Goal: Task Accomplishment & Management: Manage account settings

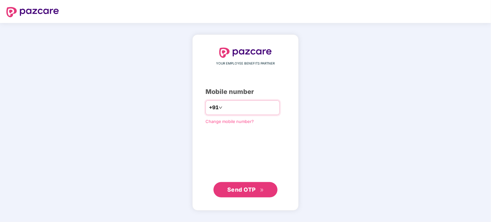
type input "**********"
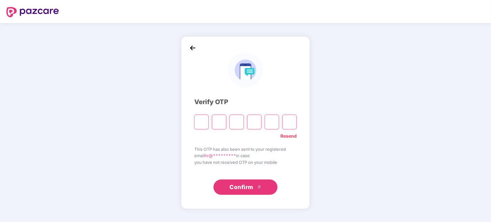
paste input "*"
type input "*"
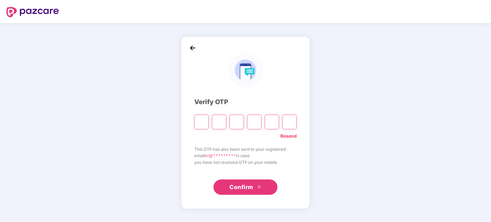
type input "*"
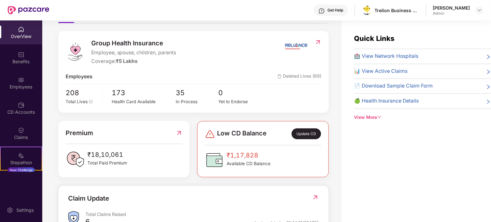
scroll to position [64, 0]
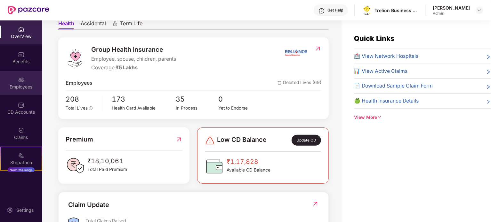
click at [25, 82] on div "Employees" at bounding box center [21, 83] width 42 height 24
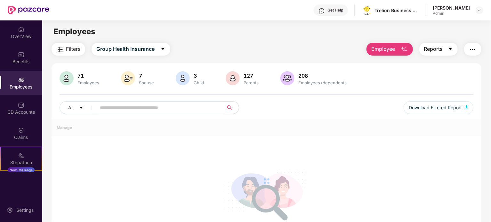
click at [454, 44] on button "Reports" at bounding box center [438, 49] width 38 height 13
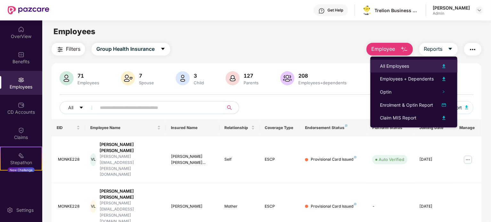
click at [407, 65] on div "All Employees" at bounding box center [394, 66] width 29 height 7
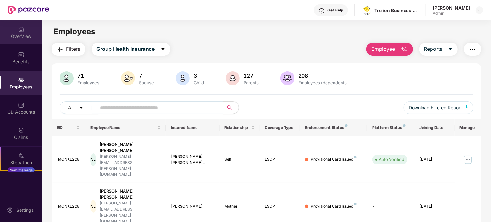
click at [14, 36] on div "OverView" at bounding box center [21, 36] width 42 height 6
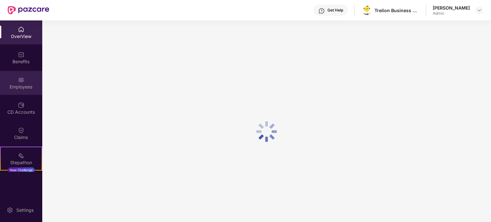
click at [30, 87] on div "Employees" at bounding box center [21, 87] width 42 height 6
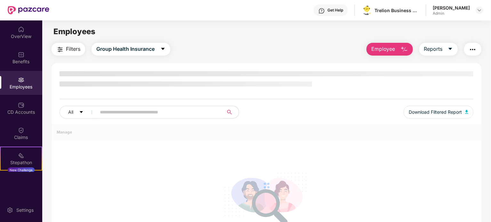
click at [132, 110] on input "text" at bounding box center [157, 112] width 115 height 10
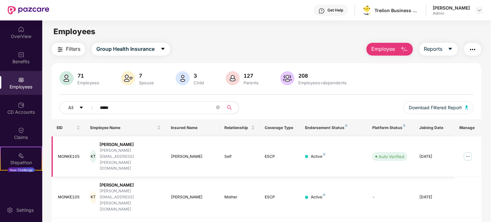
type input "*****"
click at [467, 152] on img at bounding box center [468, 157] width 10 height 10
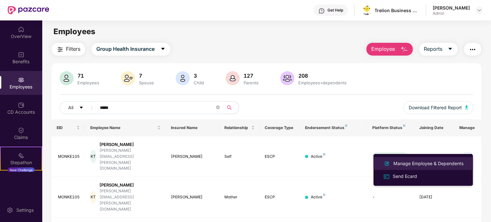
click at [426, 162] on div "Manage Employee & Dependents" at bounding box center [428, 163] width 73 height 7
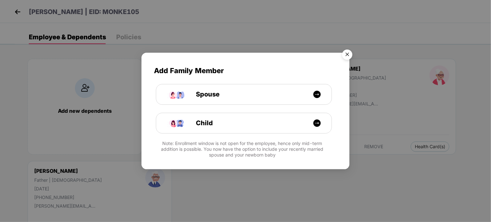
click at [348, 51] on img "Close" at bounding box center [347, 56] width 18 height 18
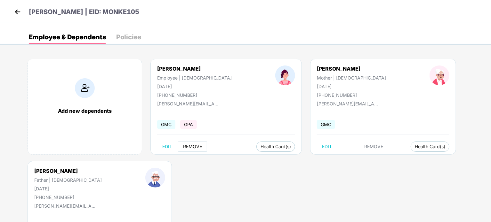
click at [197, 148] on span "REMOVE" at bounding box center [192, 146] width 19 height 5
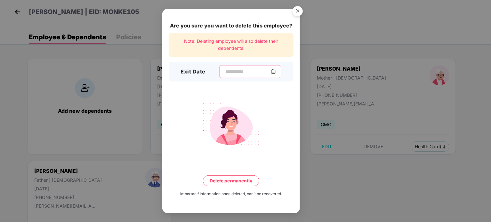
click at [225, 72] on input at bounding box center [248, 71] width 46 height 7
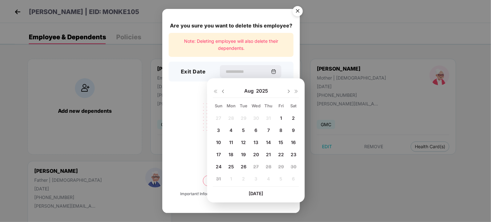
click at [244, 166] on span "26" at bounding box center [244, 166] width 6 height 5
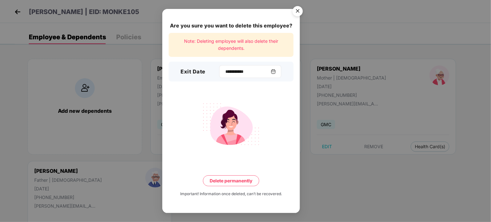
click at [219, 77] on div "**********" at bounding box center [250, 71] width 62 height 13
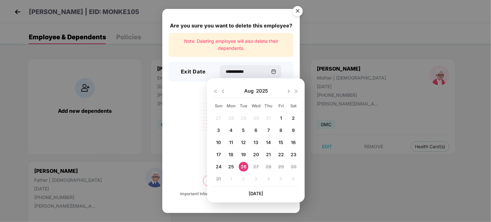
click at [229, 166] on span "25" at bounding box center [231, 166] width 6 height 5
type input "**********"
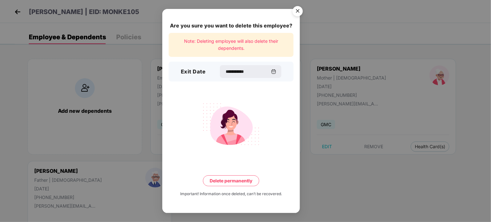
click at [251, 183] on button "Delete permanently" at bounding box center [231, 181] width 56 height 11
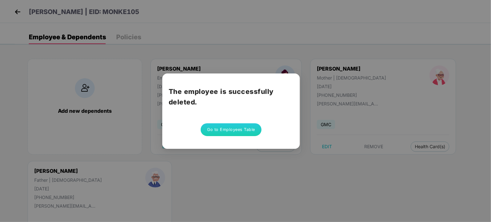
click at [238, 133] on button "Go to Employees Table" at bounding box center [231, 129] width 61 height 13
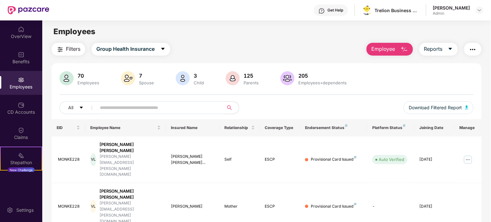
click at [129, 106] on input "text" at bounding box center [157, 108] width 115 height 10
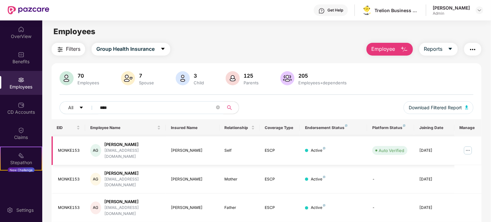
type input "****"
click at [470, 147] on img at bounding box center [468, 151] width 10 height 10
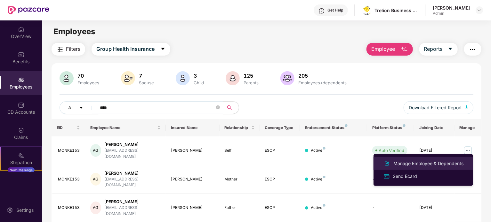
click at [417, 167] on div "Manage Employee & Dependents" at bounding box center [428, 163] width 73 height 7
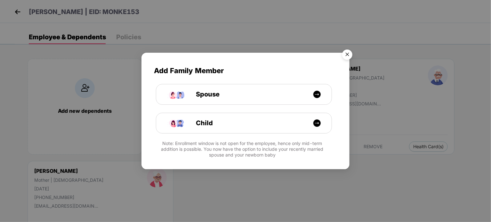
click at [346, 57] on img "Close" at bounding box center [347, 56] width 18 height 18
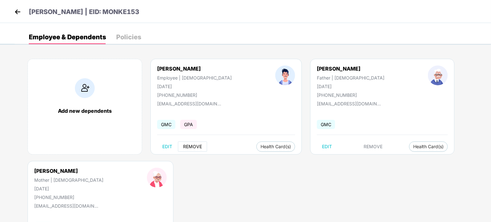
click at [196, 147] on span "REMOVE" at bounding box center [192, 146] width 19 height 5
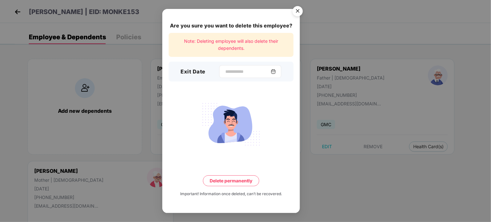
click at [219, 75] on div at bounding box center [250, 71] width 62 height 13
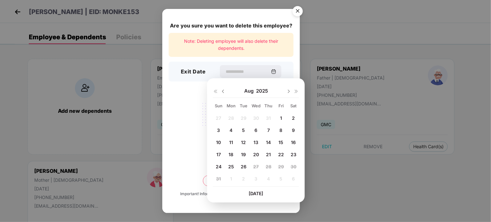
click at [280, 152] on span "22" at bounding box center [281, 154] width 6 height 5
type input "**********"
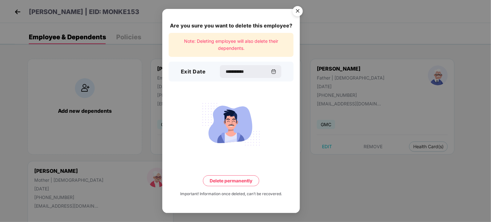
click at [251, 176] on button "Delete permanently" at bounding box center [231, 181] width 56 height 11
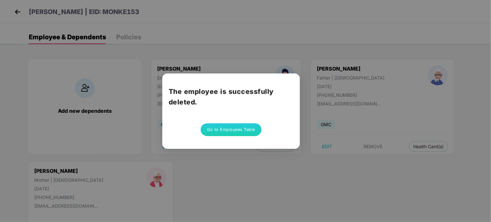
click at [225, 129] on button "Go to Employees Table" at bounding box center [231, 129] width 61 height 13
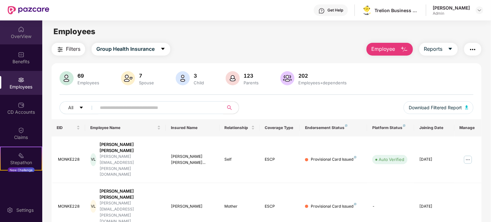
click at [23, 31] on div "OverView" at bounding box center [21, 32] width 42 height 24
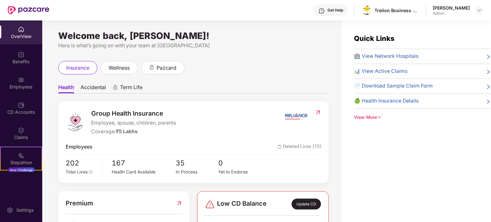
click at [379, 118] on icon "down" at bounding box center [379, 117] width 4 height 4
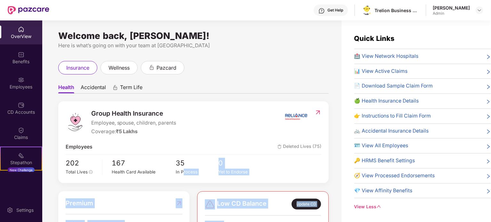
scroll to position [8, 0]
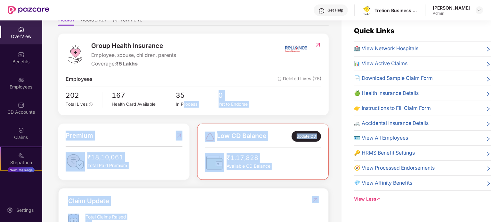
drag, startPoint x: 183, startPoint y: 170, endPoint x: 207, endPoint y: 224, distance: 58.7
click at [207, 222] on html "Get Help Trelion Business Solutions Private Limited [PERSON_NAME] Admin OverVie…" at bounding box center [245, 111] width 491 height 222
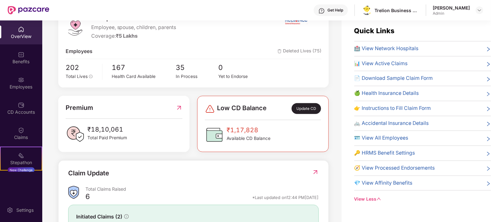
click at [254, 6] on div "Get Help Trelion Business Solutions Private Limited [PERSON_NAME] Admin" at bounding box center [266, 10] width 434 height 20
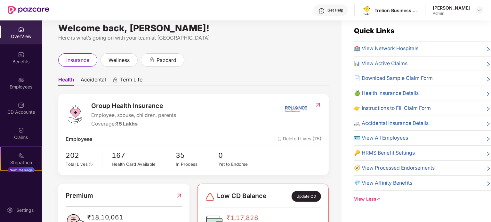
click at [382, 64] on span "📊 View Active Claims" at bounding box center [380, 64] width 53 height 8
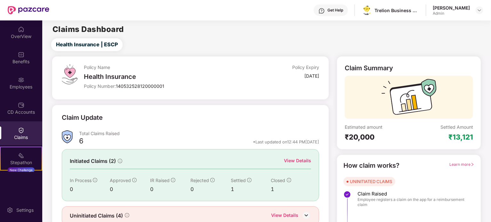
scroll to position [28, 0]
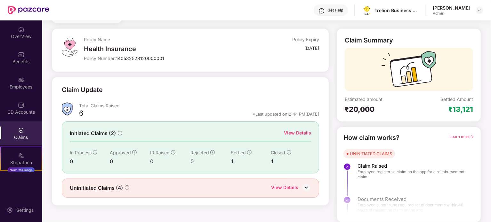
click at [302, 133] on div "View Details" at bounding box center [297, 133] width 27 height 7
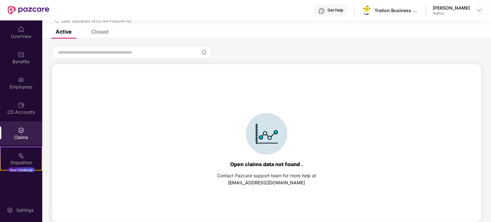
scroll to position [28, 0]
click at [101, 33] on div "Closed" at bounding box center [99, 31] width 17 height 6
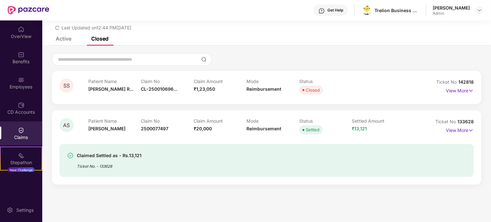
scroll to position [0, 0]
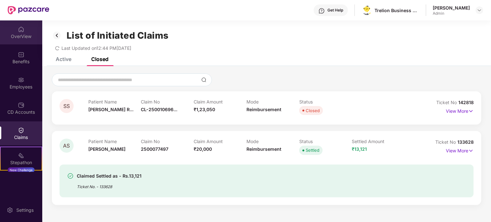
click at [28, 32] on div "OverView" at bounding box center [21, 32] width 42 height 24
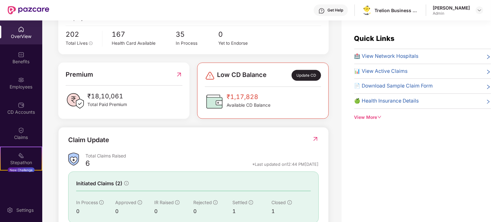
scroll to position [173, 0]
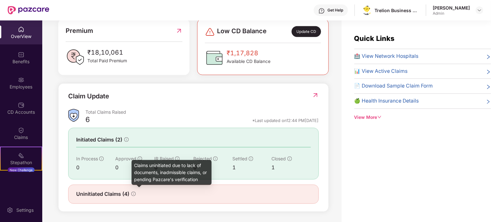
click at [133, 192] on icon "info-circle" at bounding box center [133, 194] width 4 height 4
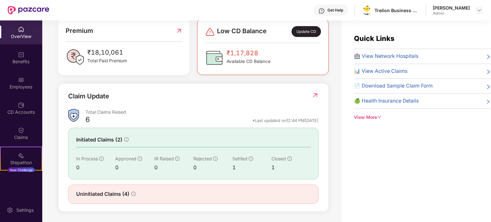
click at [112, 200] on div "Uninitiated Claims (4)" at bounding box center [193, 194] width 250 height 19
click at [313, 96] on img at bounding box center [315, 95] width 7 height 6
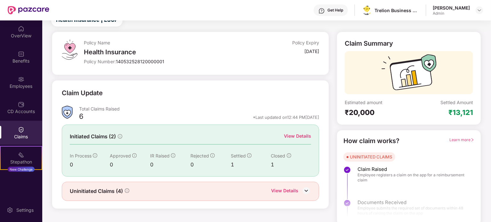
scroll to position [28, 0]
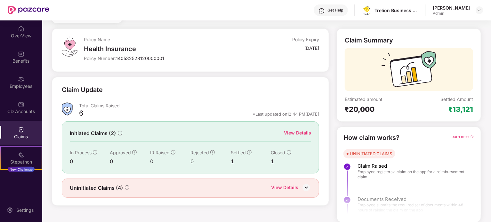
click at [306, 185] on img at bounding box center [306, 188] width 10 height 10
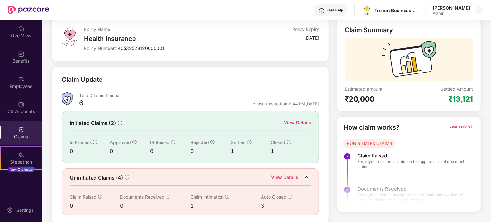
scroll to position [38, 0]
click at [264, 205] on div "3" at bounding box center [281, 206] width 40 height 8
click at [226, 195] on icon "info-circle" at bounding box center [227, 196] width 4 height 4
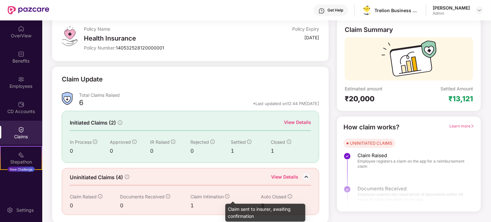
click at [227, 195] on icon "info-circle" at bounding box center [227, 196] width 4 height 4
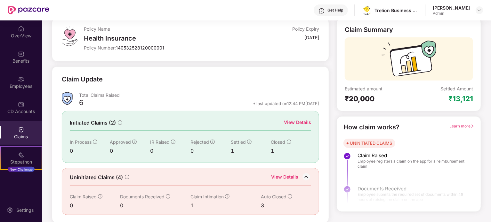
drag, startPoint x: 299, startPoint y: 115, endPoint x: 302, endPoint y: 131, distance: 17.1
click at [300, 117] on div "Initiated Claims (2) View Details In Process 0 Approved 0 IR Raised 0 Rejected …" at bounding box center [191, 137] width 258 height 52
click at [300, 121] on div "View Details" at bounding box center [297, 122] width 27 height 7
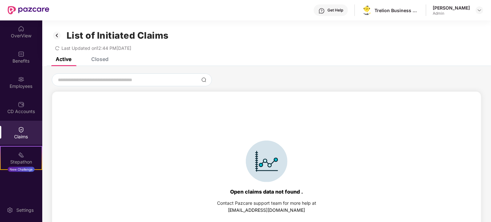
click at [101, 69] on div "Open claims data not found . Contact Pazcare support team for more help at [EMA…" at bounding box center [266, 158] width 448 height 184
click at [100, 64] on div "Closed" at bounding box center [95, 59] width 27 height 14
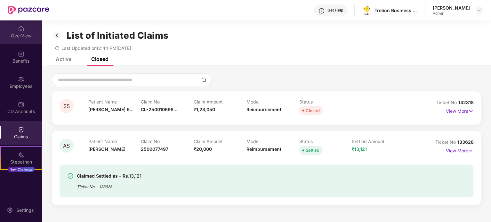
click at [28, 42] on div "OverView" at bounding box center [21, 32] width 42 height 24
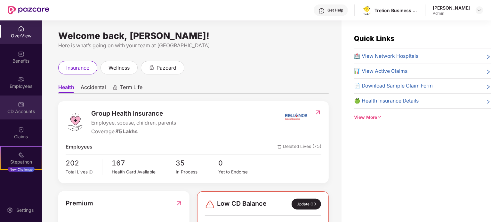
click at [18, 107] on div "CD Accounts" at bounding box center [21, 108] width 42 height 24
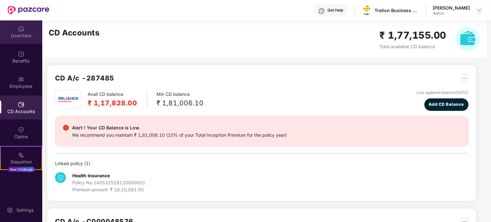
click at [18, 43] on div "OverView" at bounding box center [21, 32] width 42 height 24
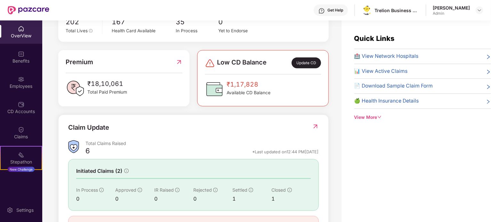
scroll to position [142, 0]
